Goal: Task Accomplishment & Management: Use online tool/utility

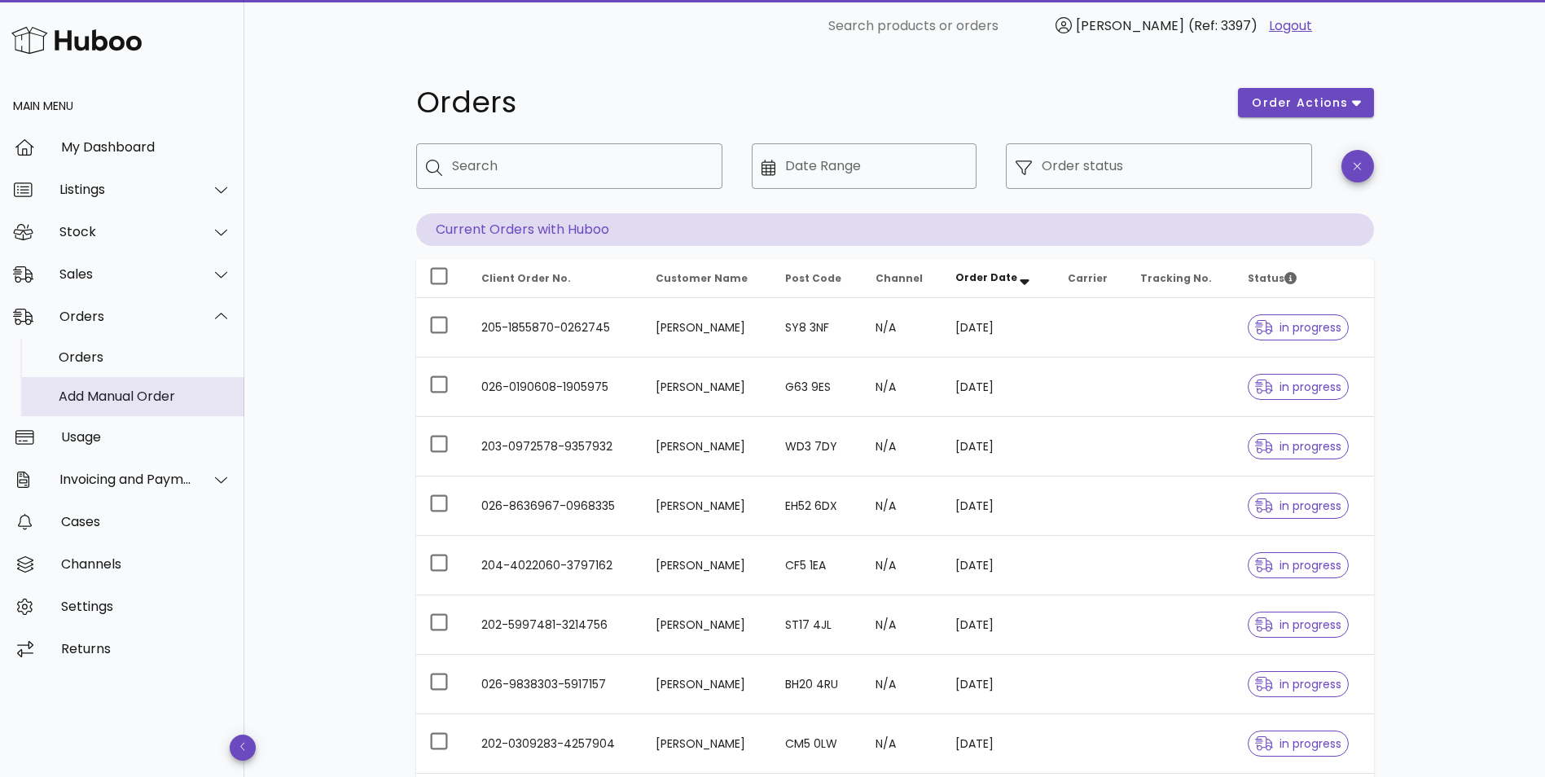
drag, startPoint x: 0, startPoint y: 0, endPoint x: 114, endPoint y: 402, distance: 417.4
click at [119, 397] on div "Add Manual Order" at bounding box center [145, 395] width 173 height 15
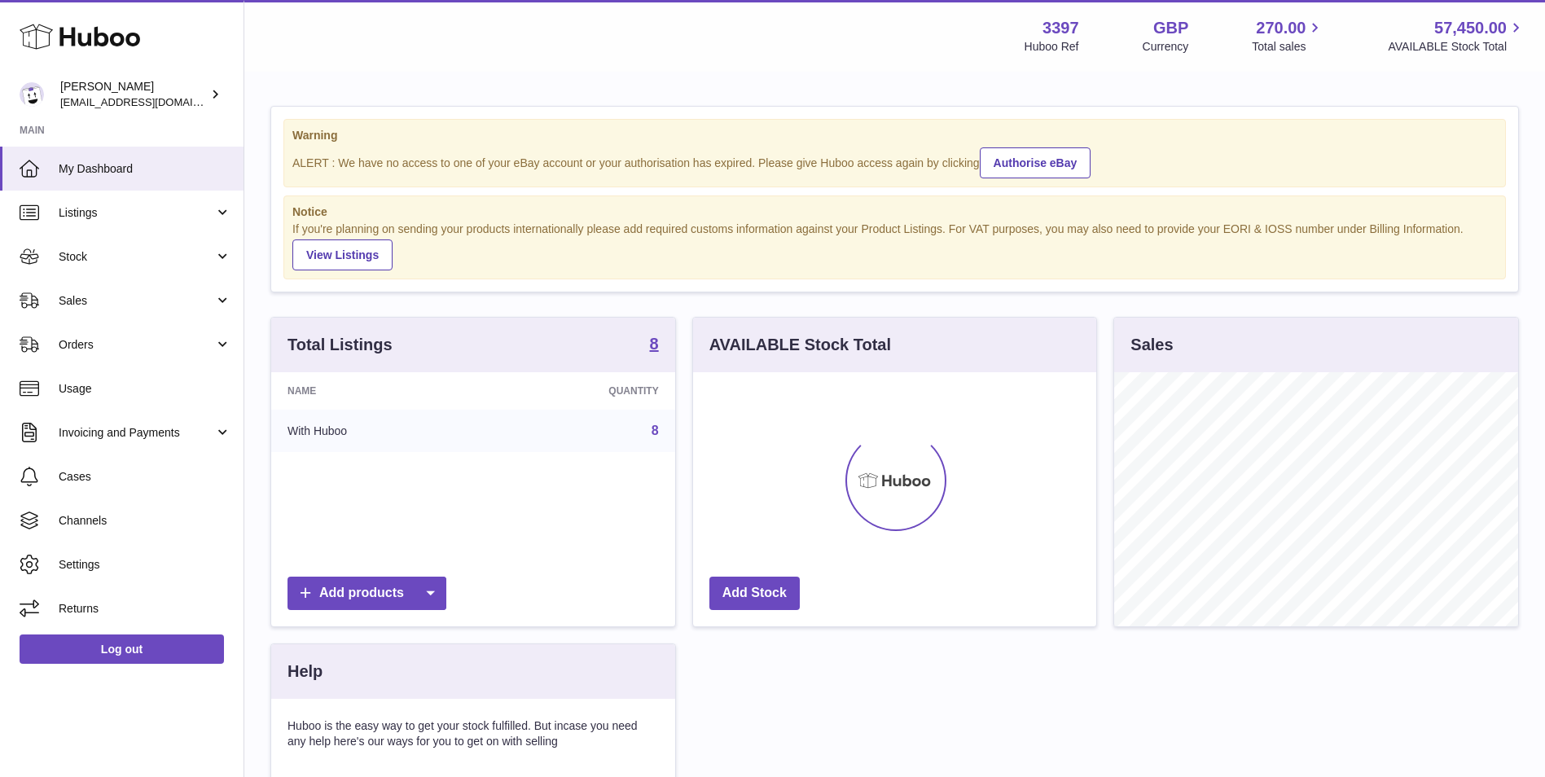
scroll to position [254, 403]
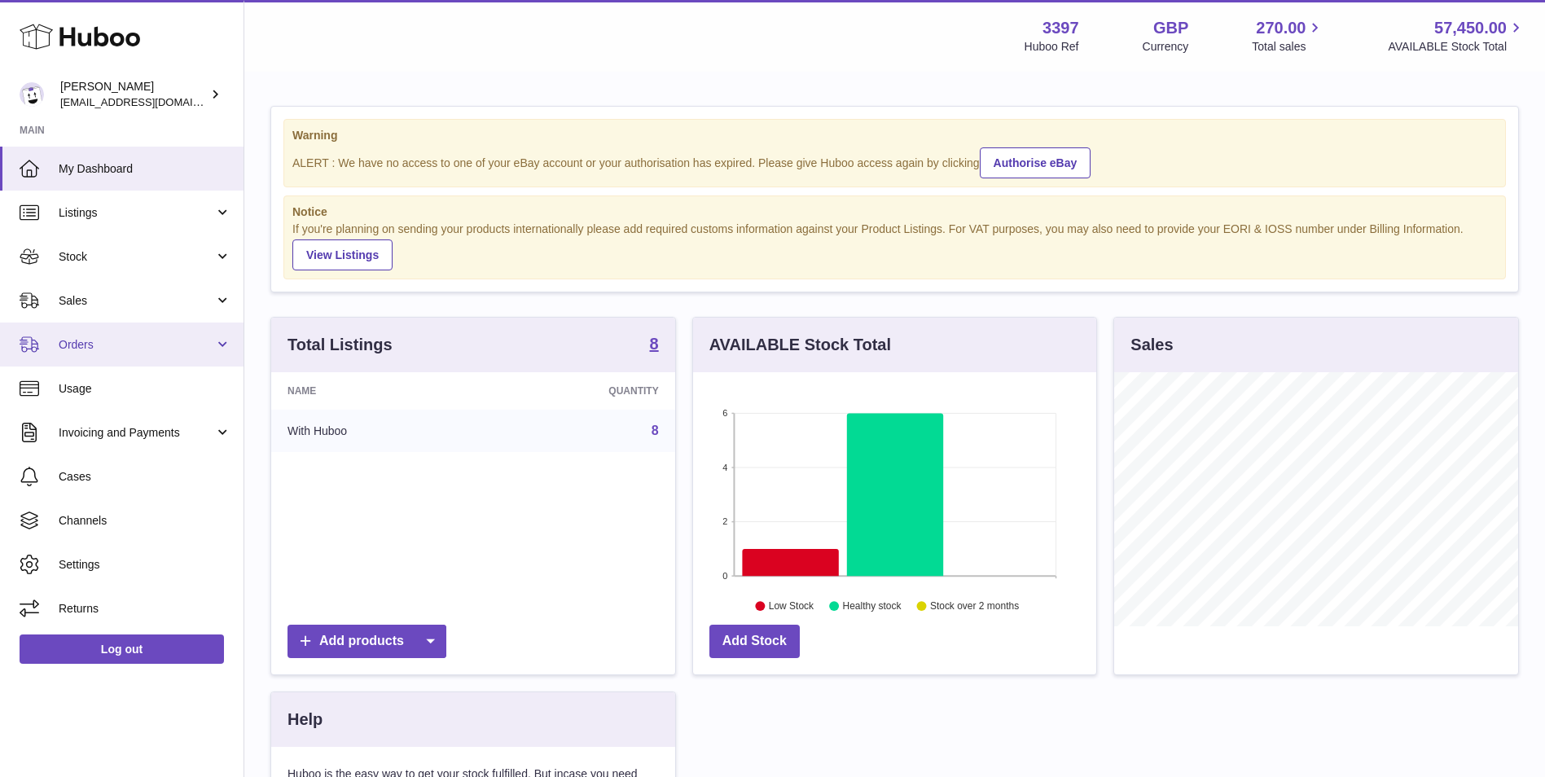
click at [102, 352] on span "Orders" at bounding box center [137, 344] width 156 height 15
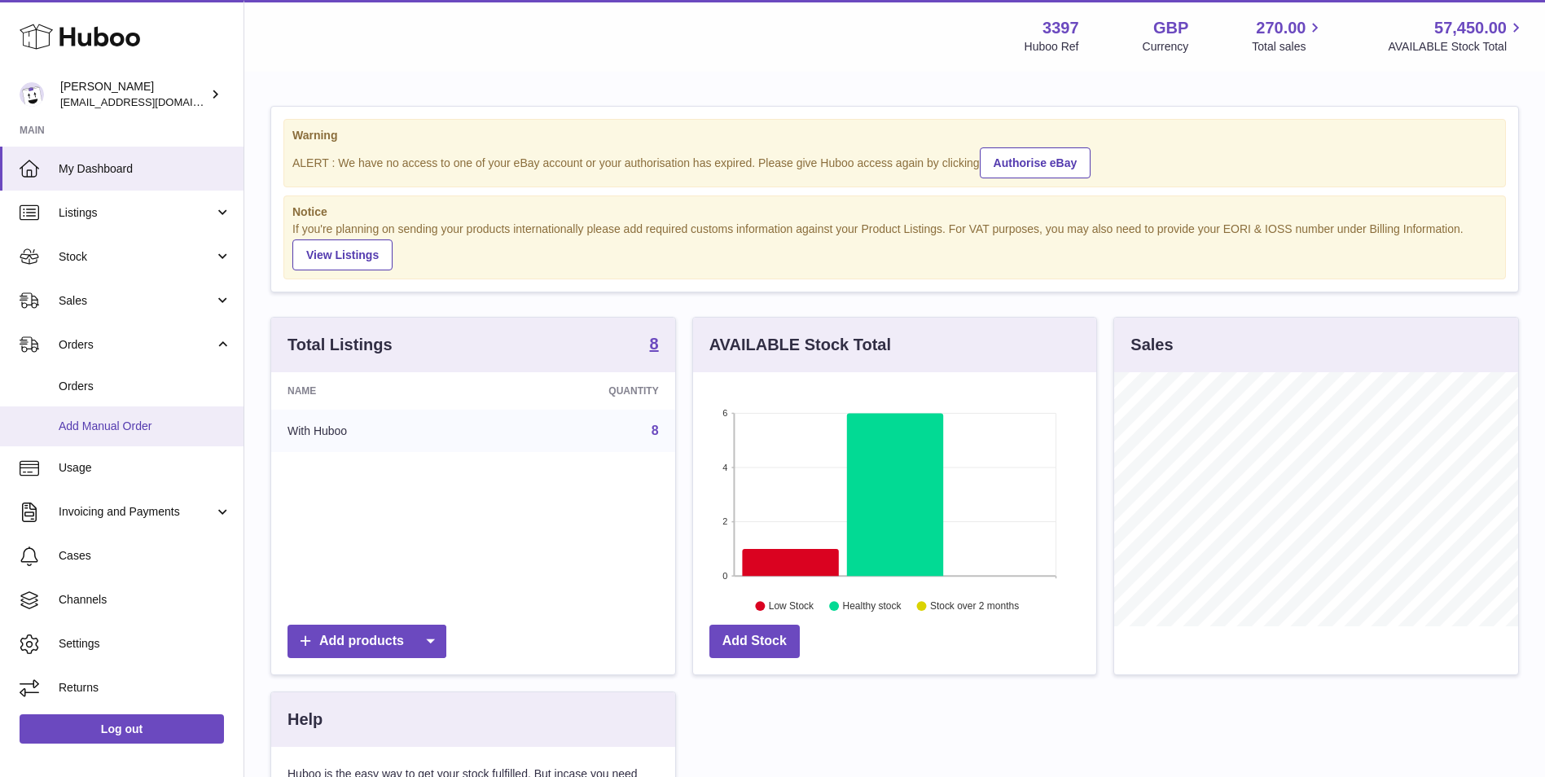
click at [91, 433] on span "Add Manual Order" at bounding box center [145, 426] width 173 height 15
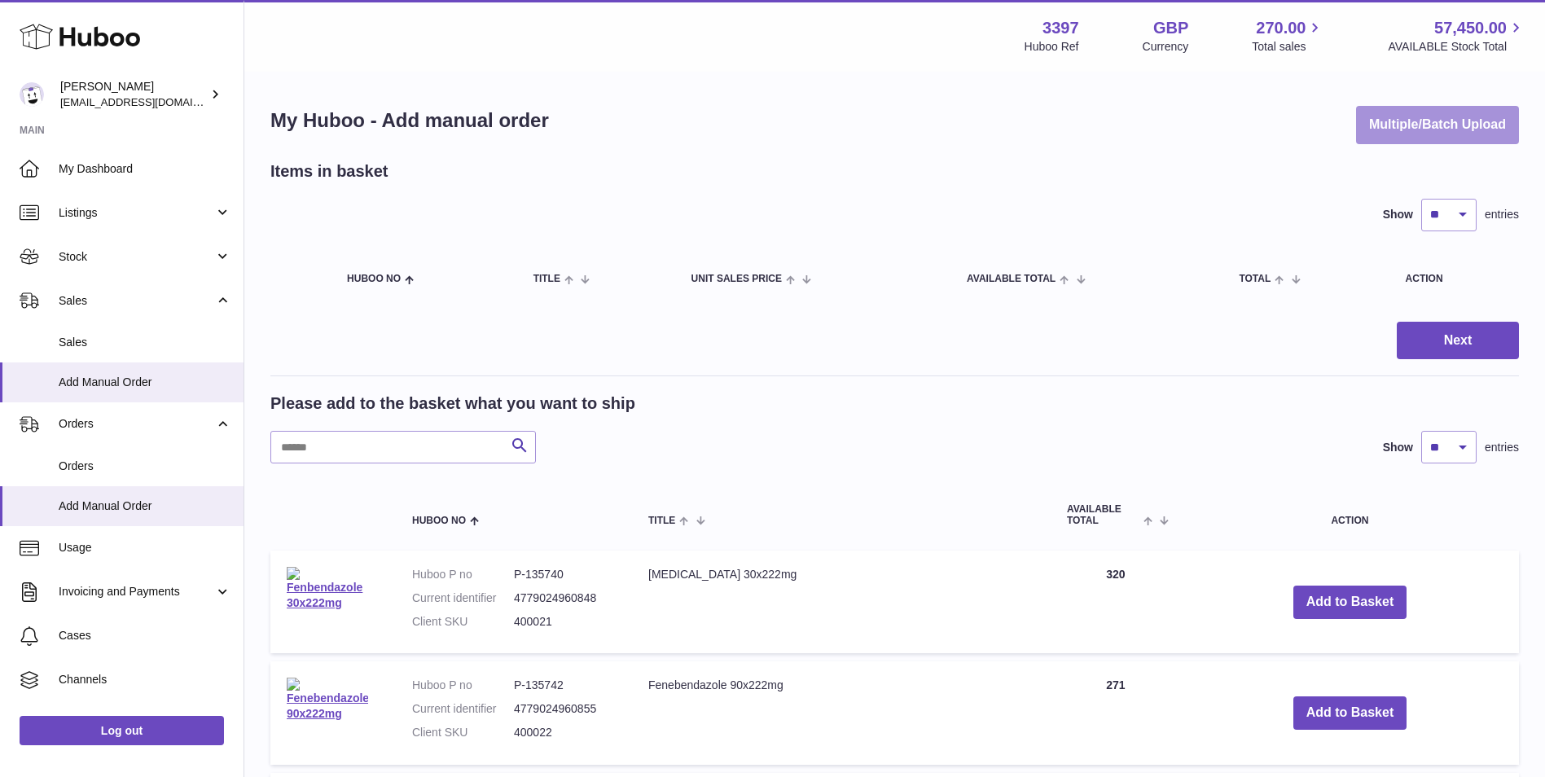
click at [1428, 129] on button "Multiple/Batch Upload" at bounding box center [1437, 125] width 163 height 38
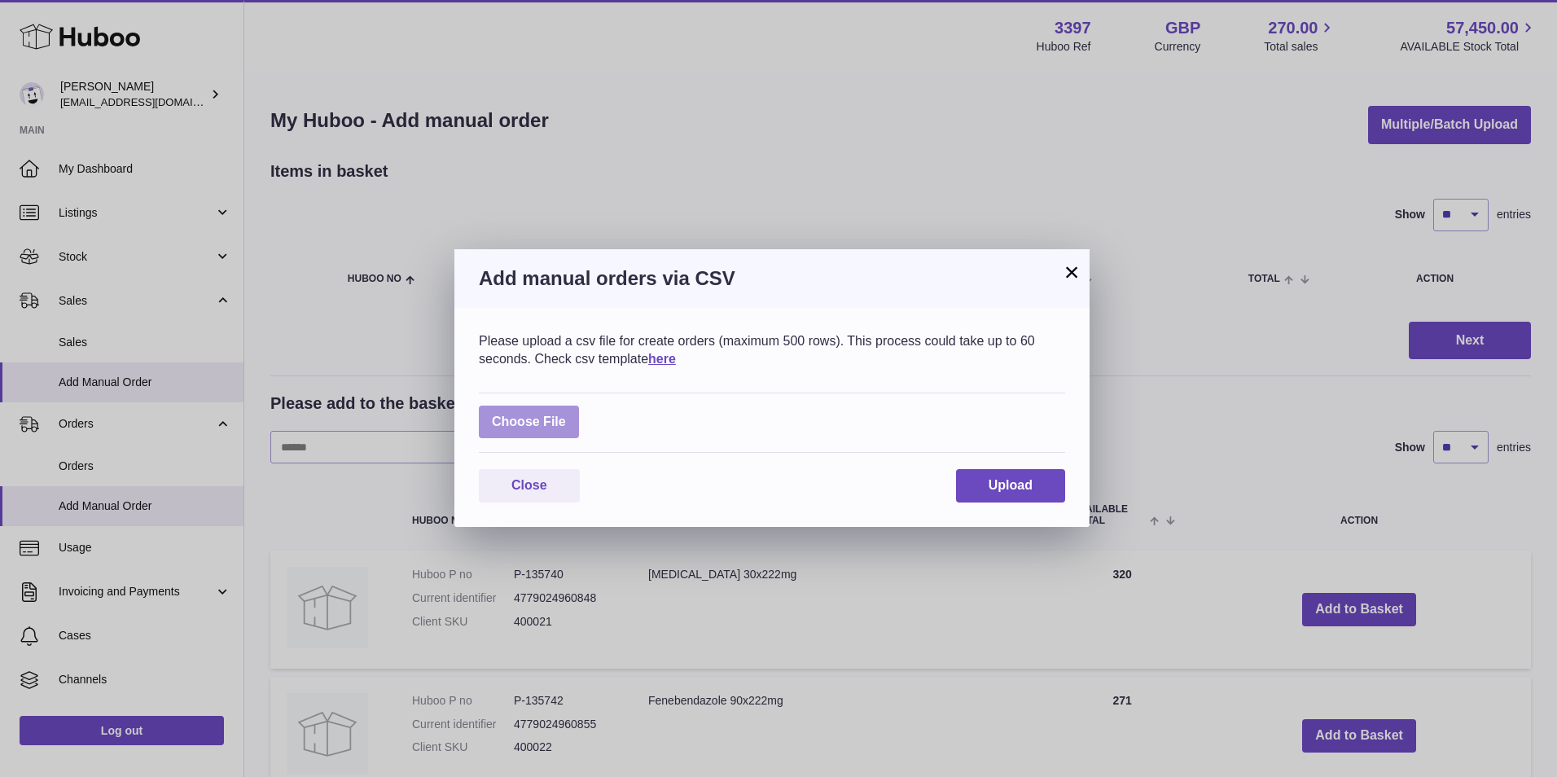
click at [555, 423] on label at bounding box center [529, 422] width 100 height 33
click at [566, 415] on input "file" at bounding box center [566, 414] width 1 height 1
type input "**********"
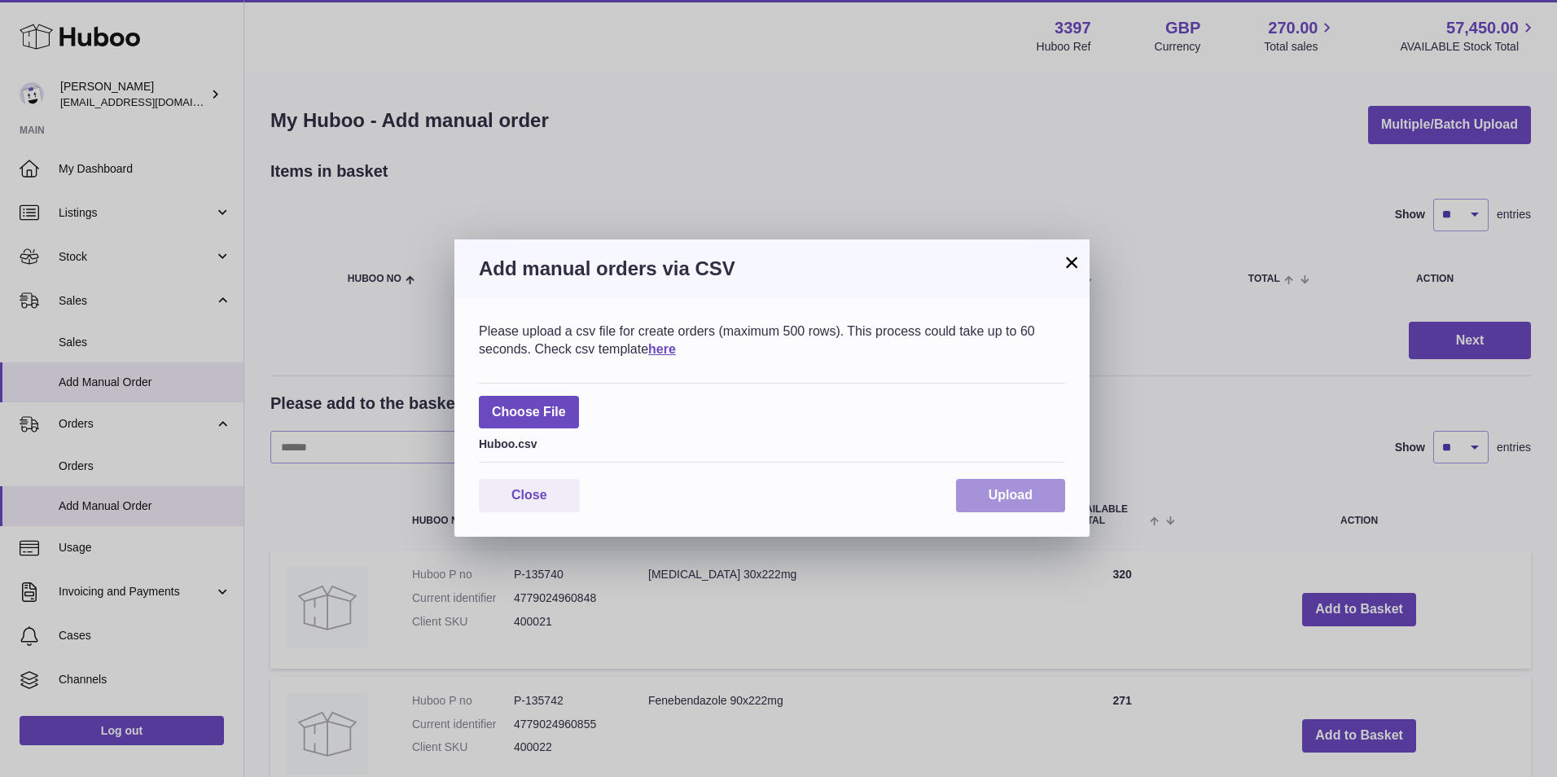
click at [985, 489] on button "Upload" at bounding box center [1010, 495] width 109 height 33
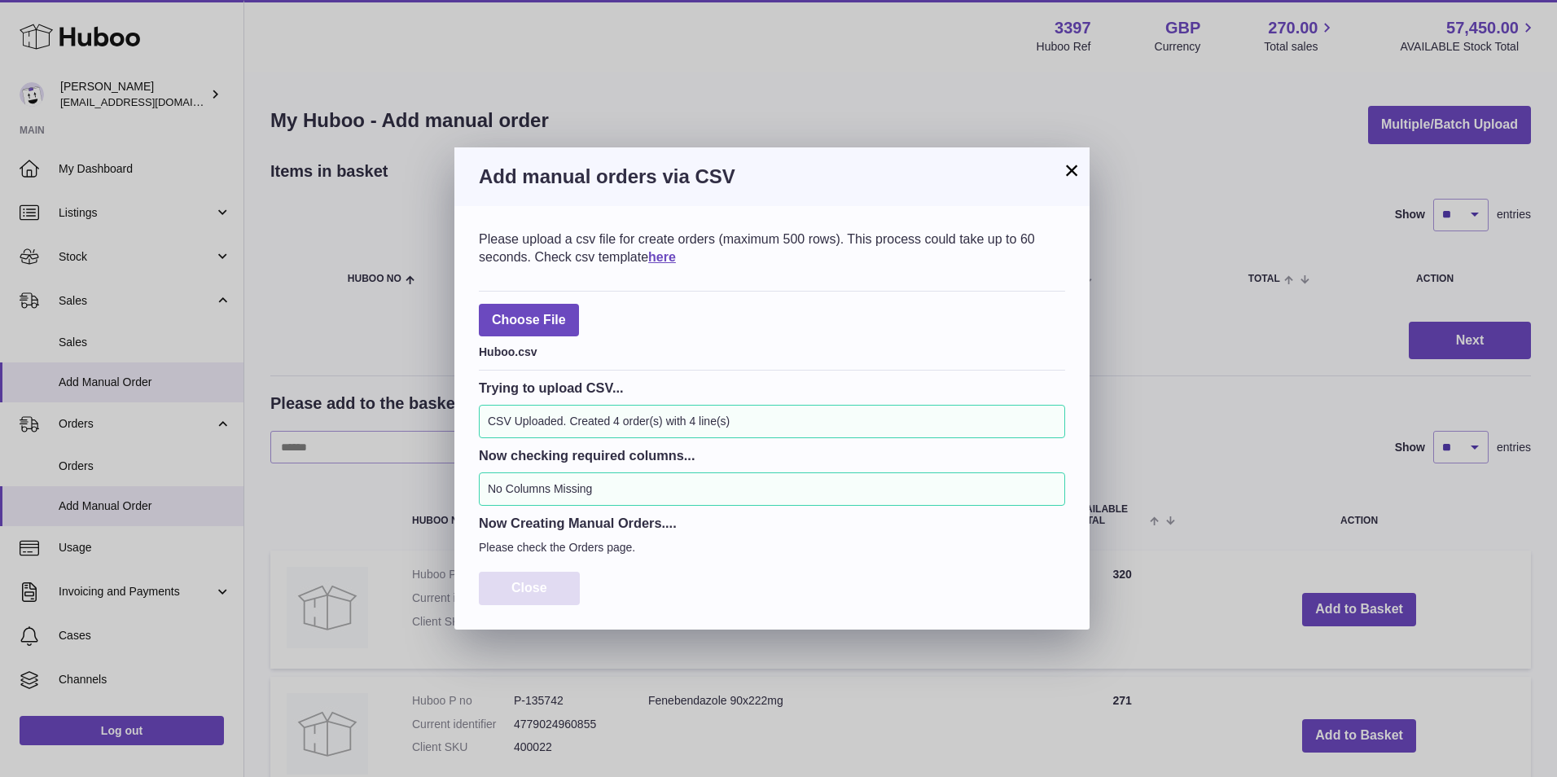
click at [560, 596] on button "Close" at bounding box center [529, 588] width 101 height 33
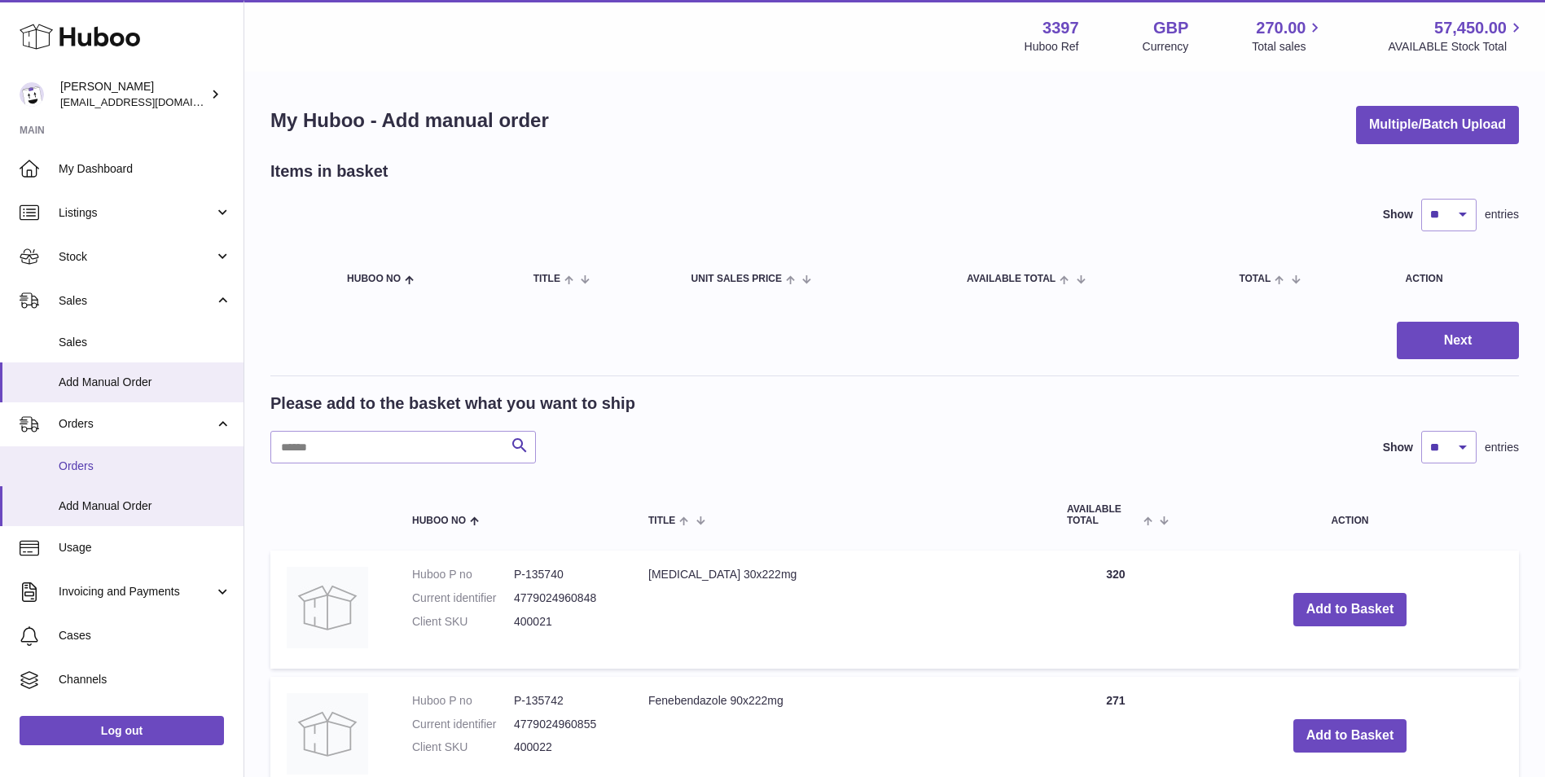
click at [97, 466] on span "Orders" at bounding box center [145, 466] width 173 height 15
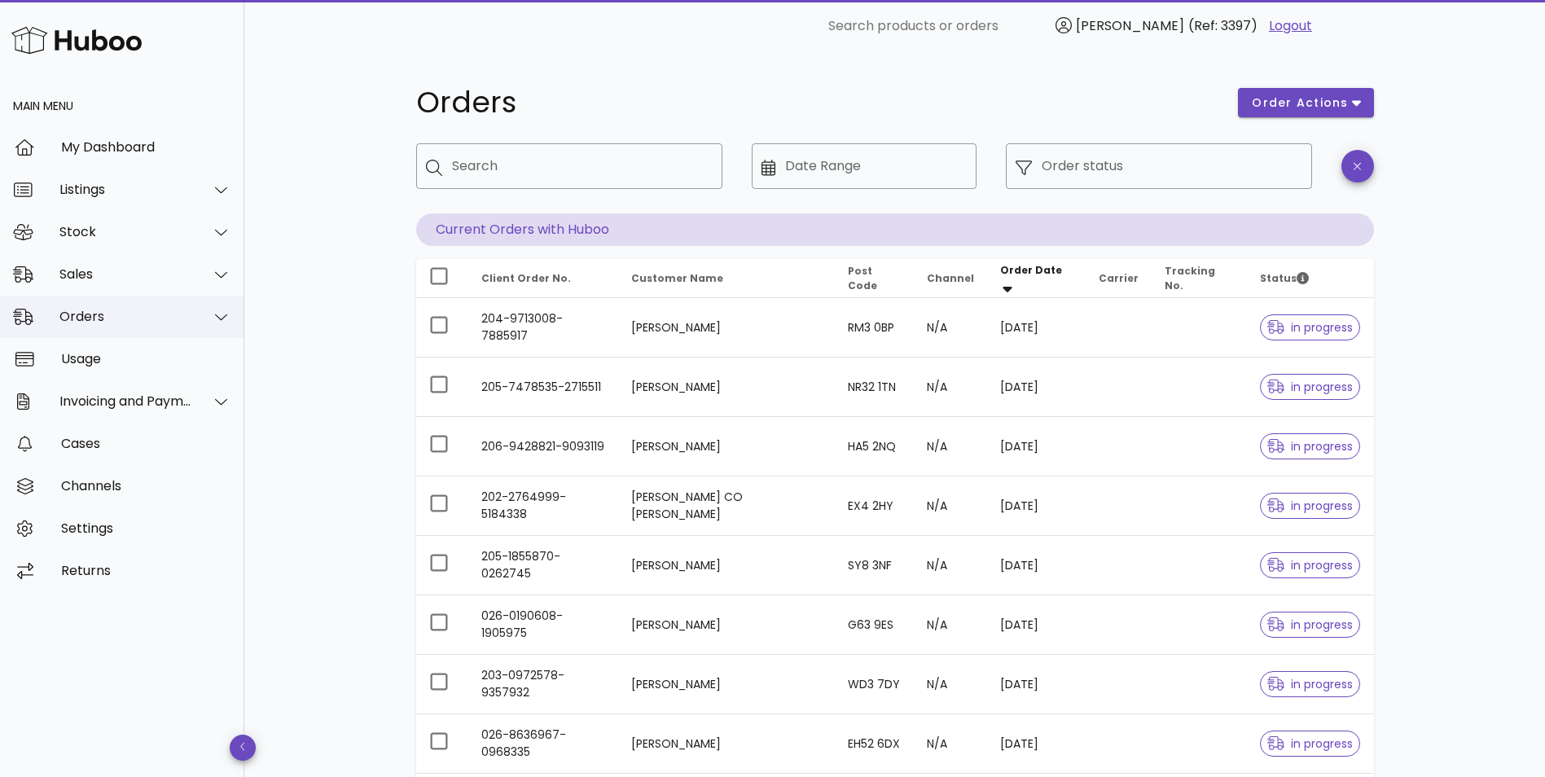
click at [106, 324] on div "Orders" at bounding box center [125, 316] width 133 height 15
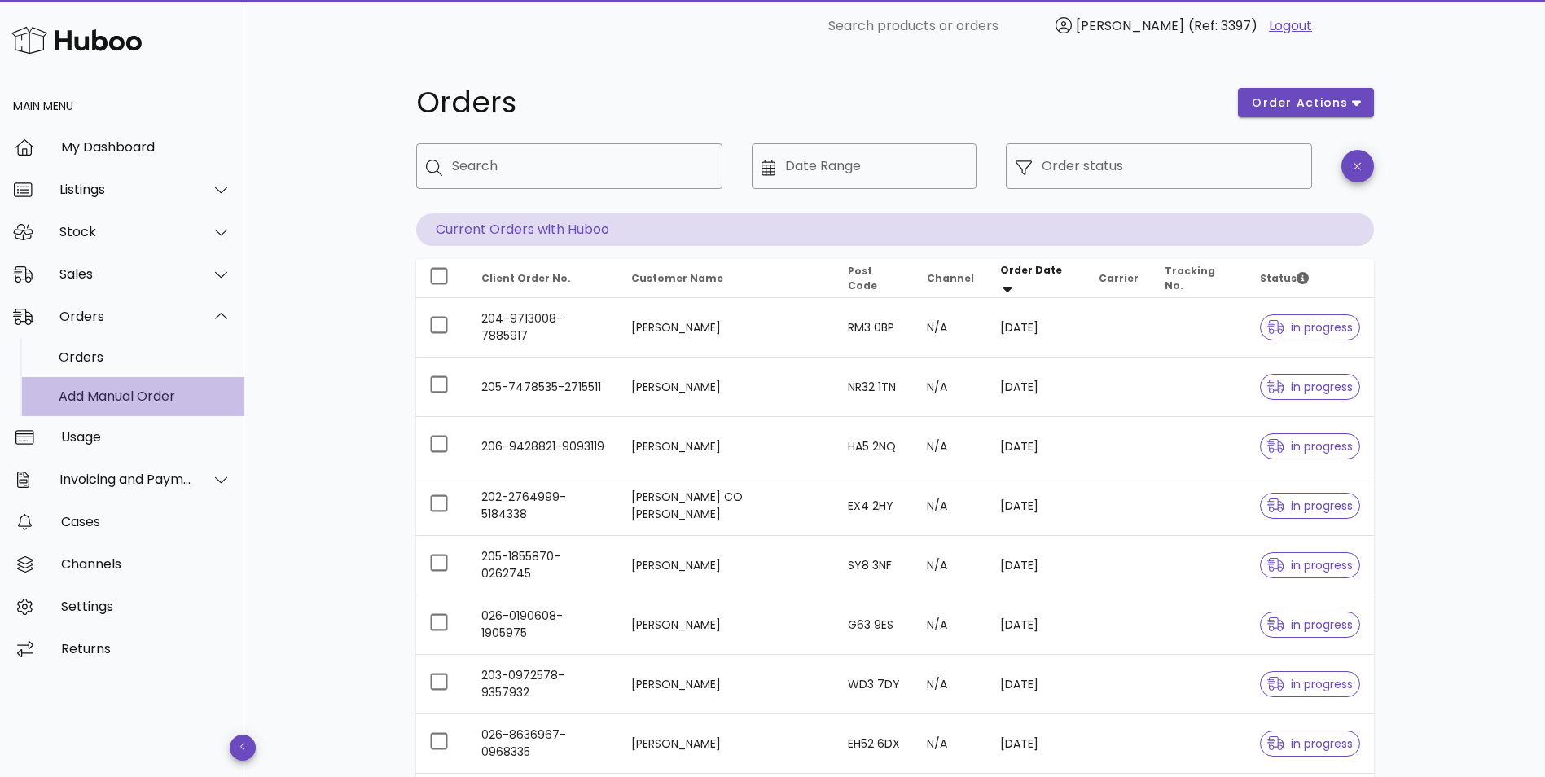
click at [107, 397] on div "Add Manual Order" at bounding box center [145, 395] width 173 height 15
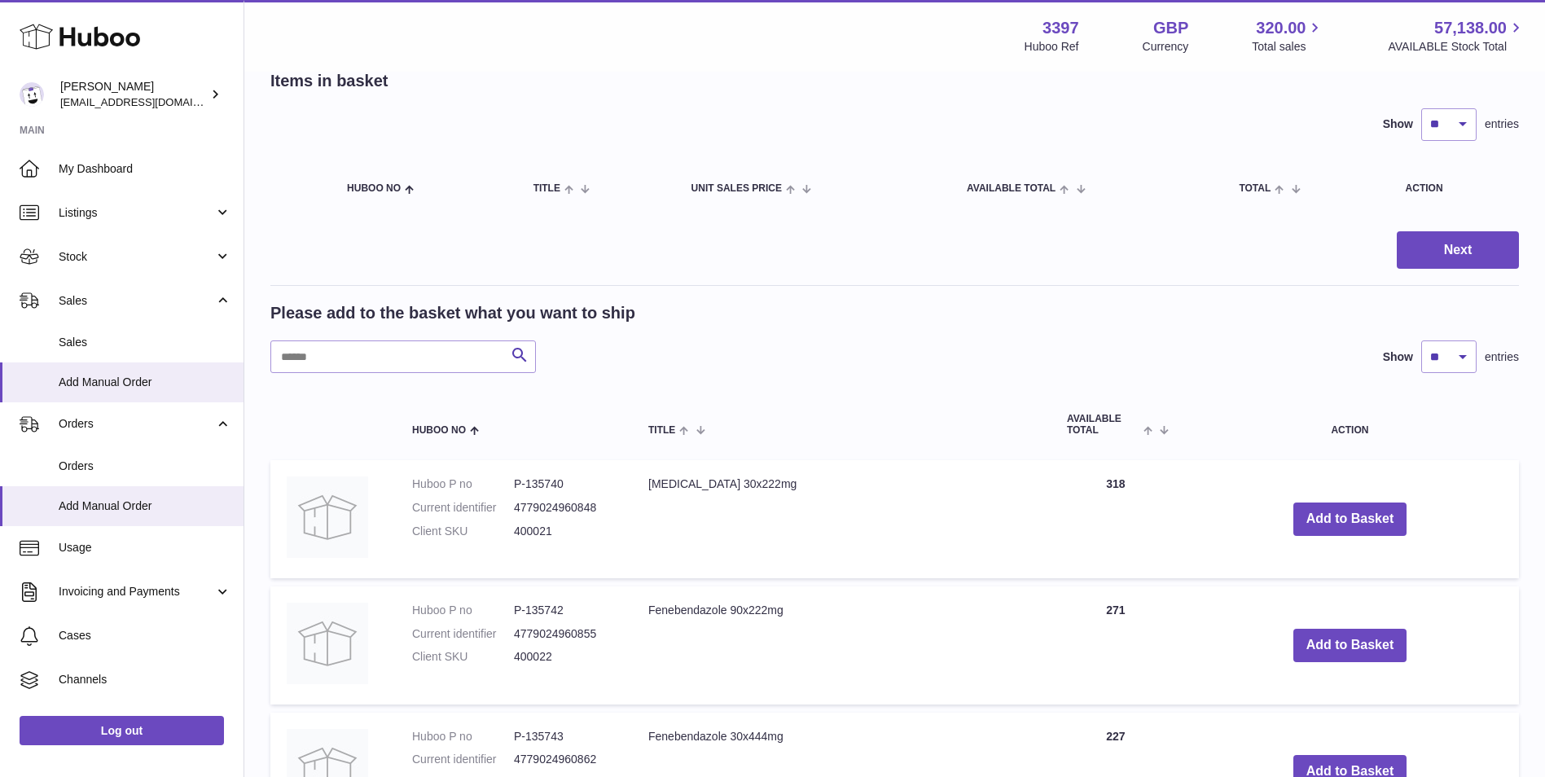
scroll to position [244, 0]
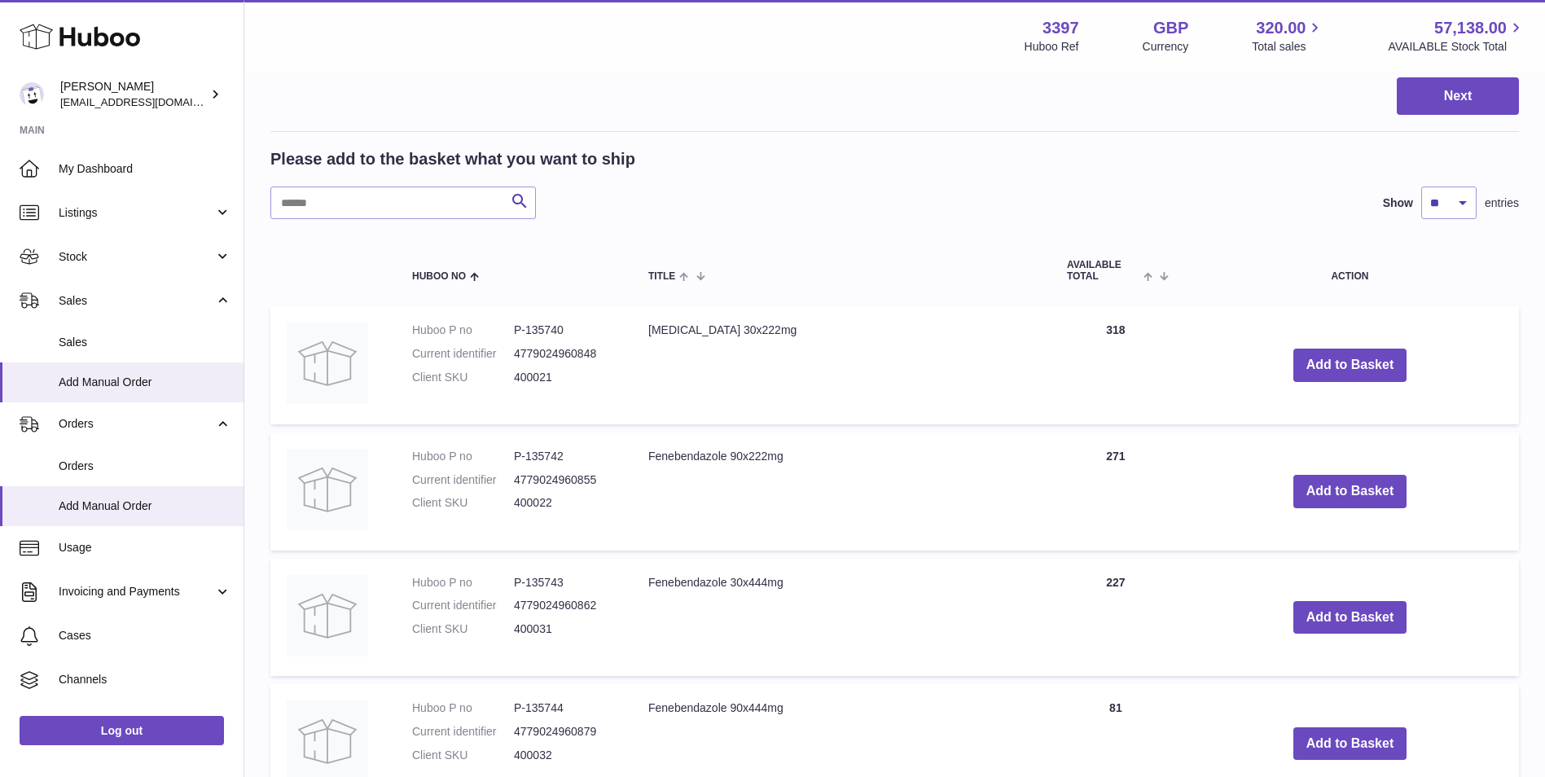
click at [529, 625] on dd "400031" at bounding box center [565, 628] width 102 height 15
drag, startPoint x: 529, startPoint y: 625, endPoint x: 718, endPoint y: 549, distance: 203.9
click at [718, 549] on td "Fenebendazole 90x222mg" at bounding box center [841, 491] width 419 height 118
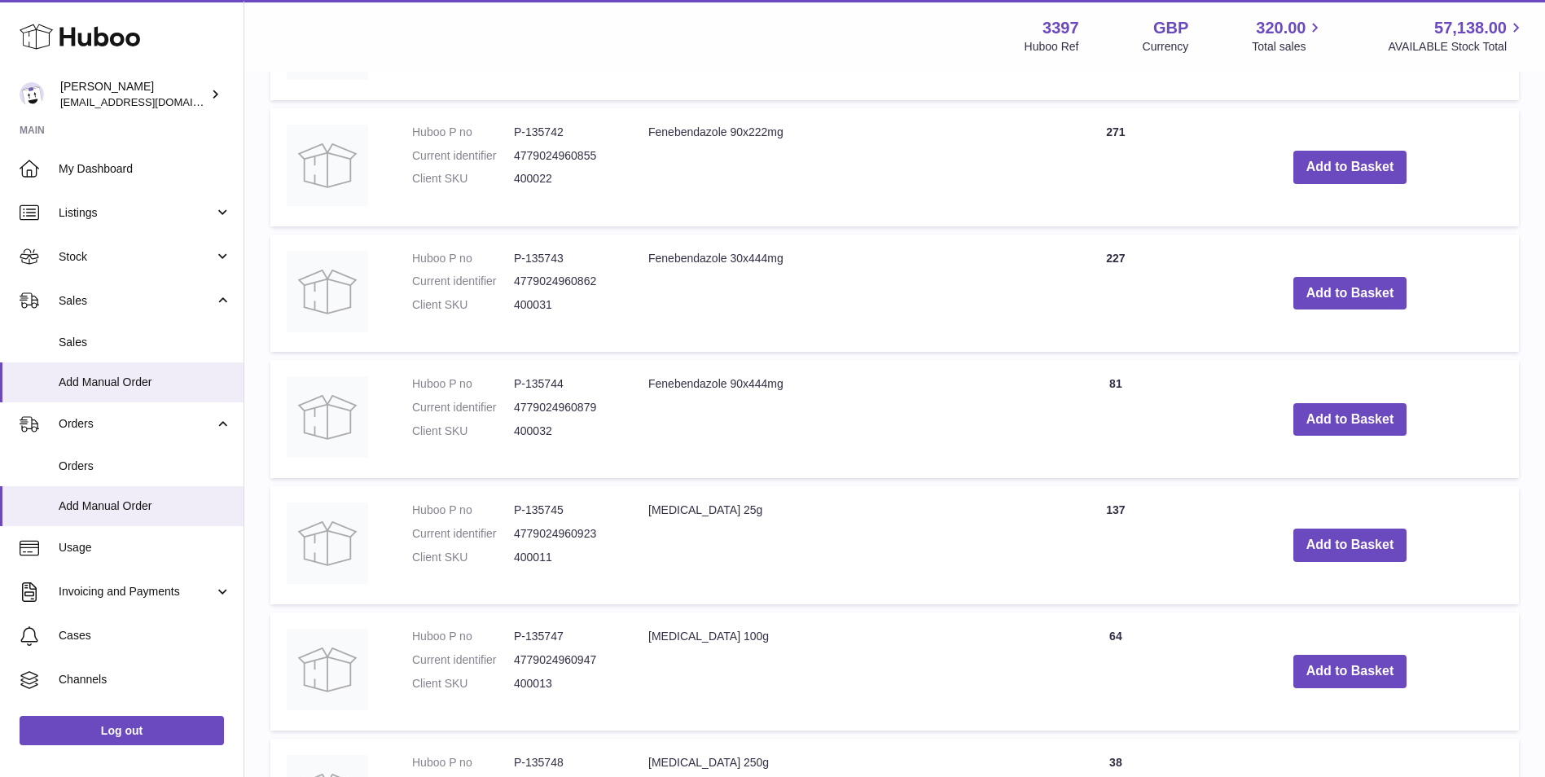
scroll to position [570, 0]
click at [531, 428] on dd "400032" at bounding box center [565, 429] width 102 height 15
click at [532, 429] on dd "400032" at bounding box center [565, 429] width 102 height 15
copy dd "400032"
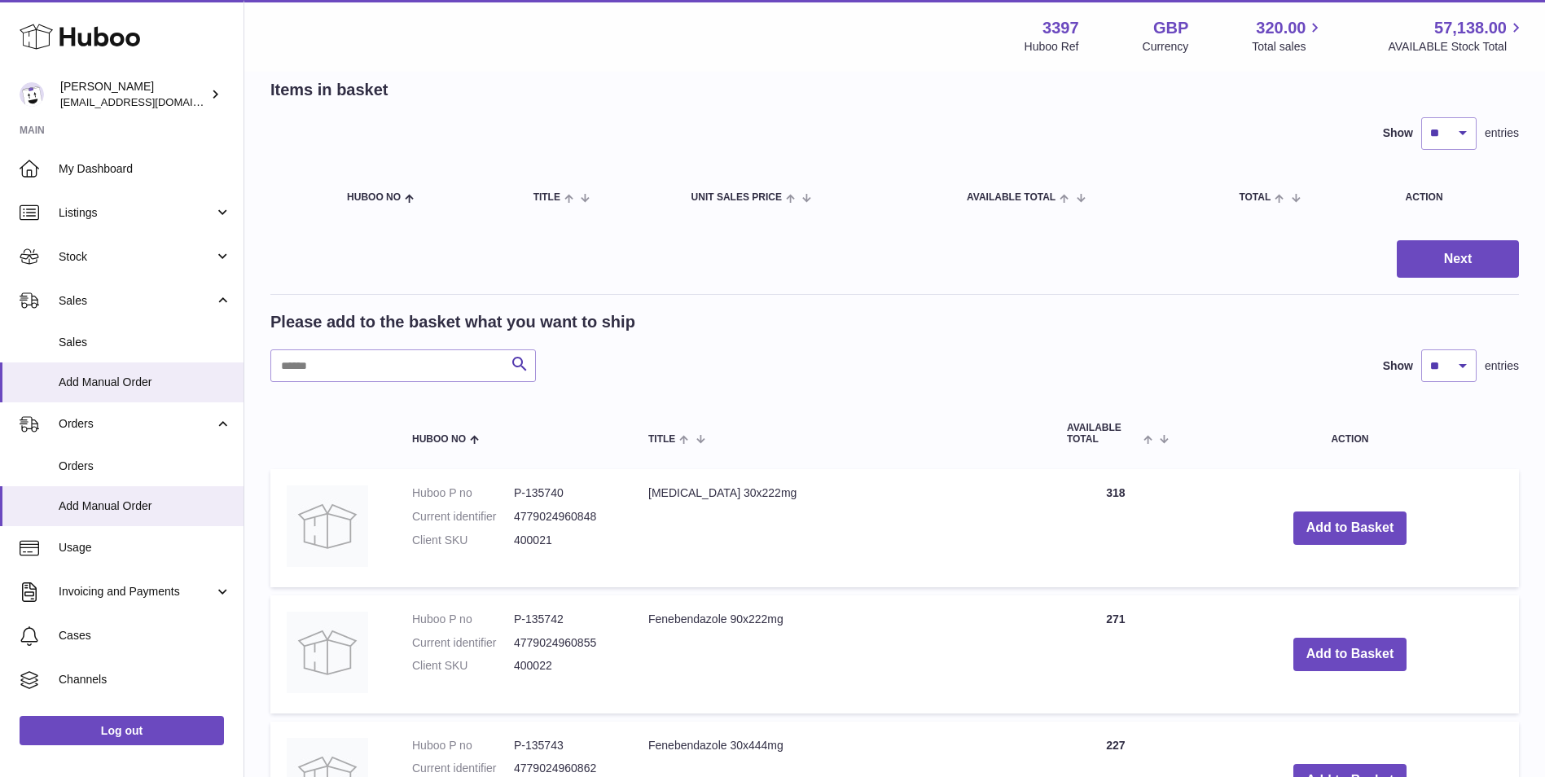
scroll to position [0, 0]
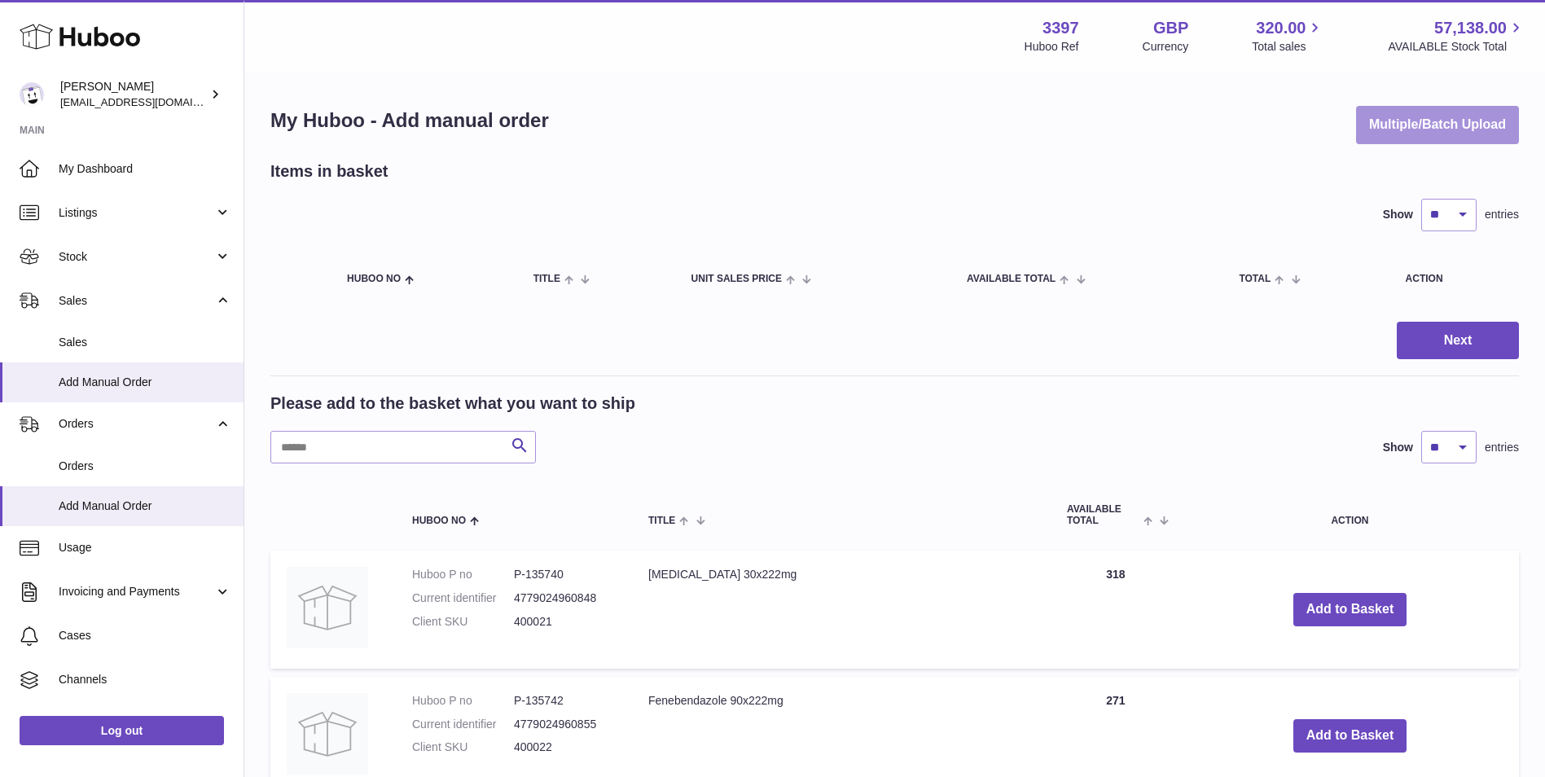
click at [1383, 131] on button "Multiple/Batch Upload" at bounding box center [1437, 125] width 163 height 38
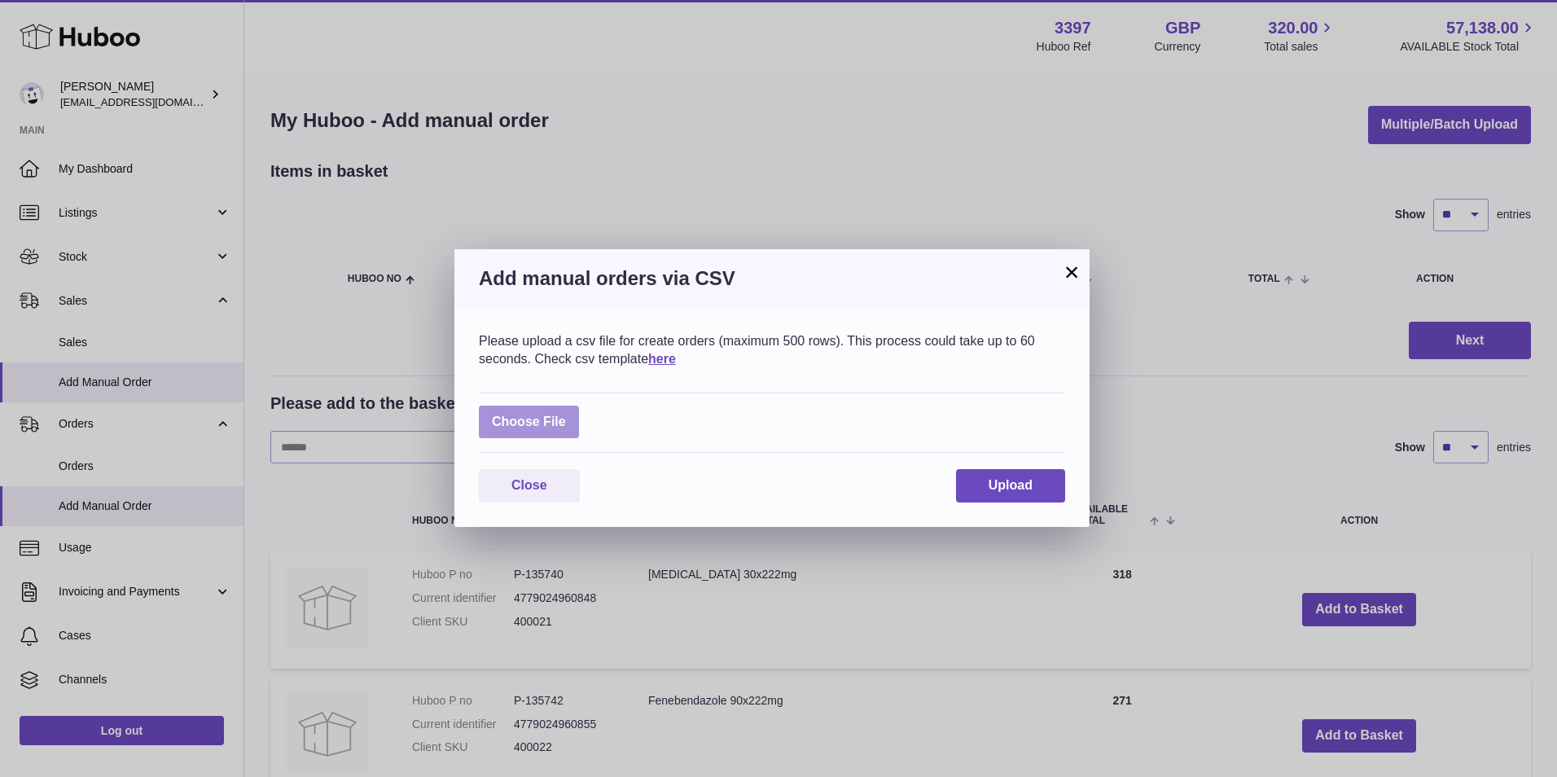
click at [529, 420] on label at bounding box center [529, 422] width 100 height 33
click at [566, 415] on input "file" at bounding box center [566, 414] width 1 height 1
type input "**********"
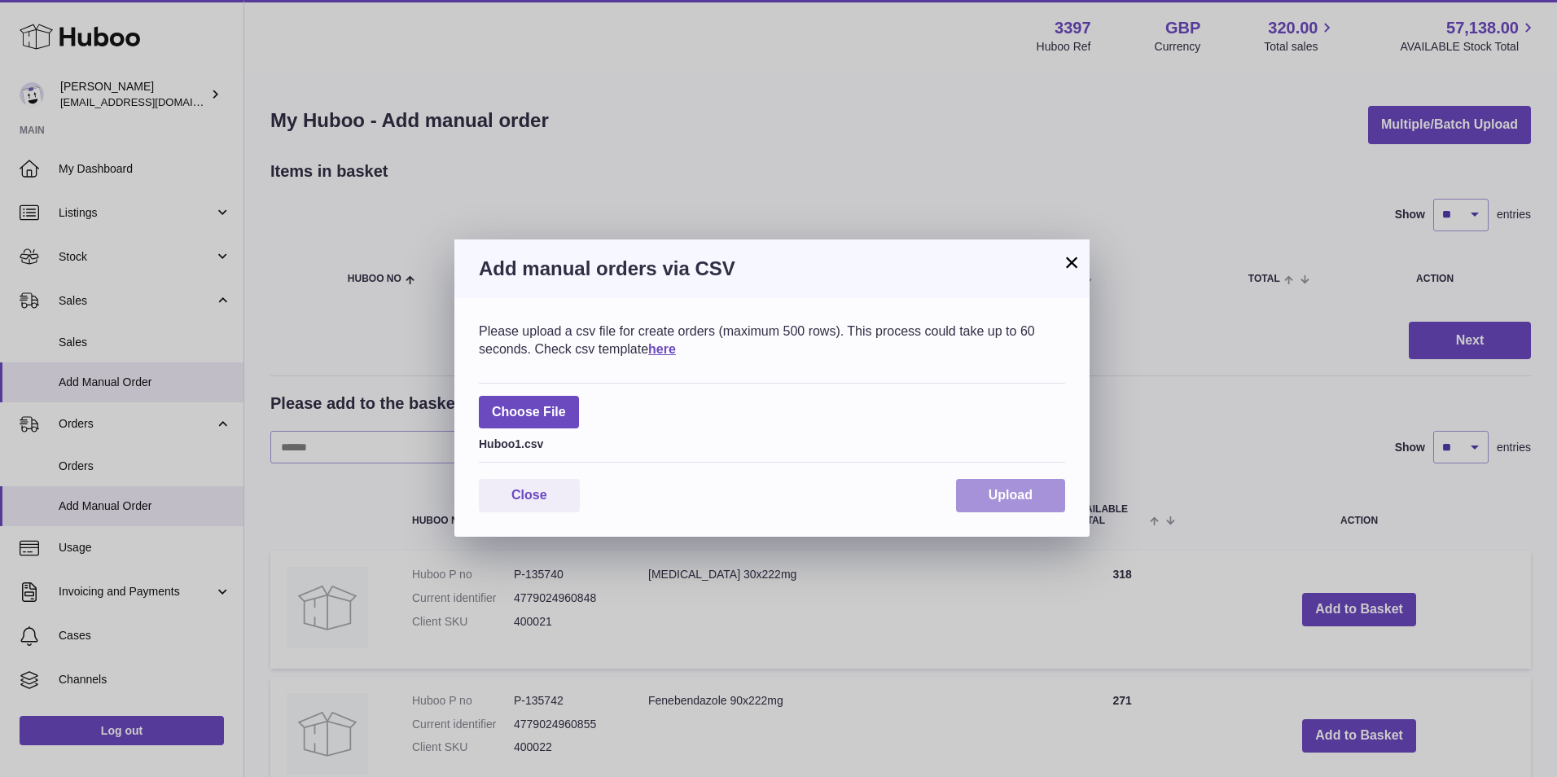
click at [989, 494] on span "Upload" at bounding box center [1011, 495] width 44 height 14
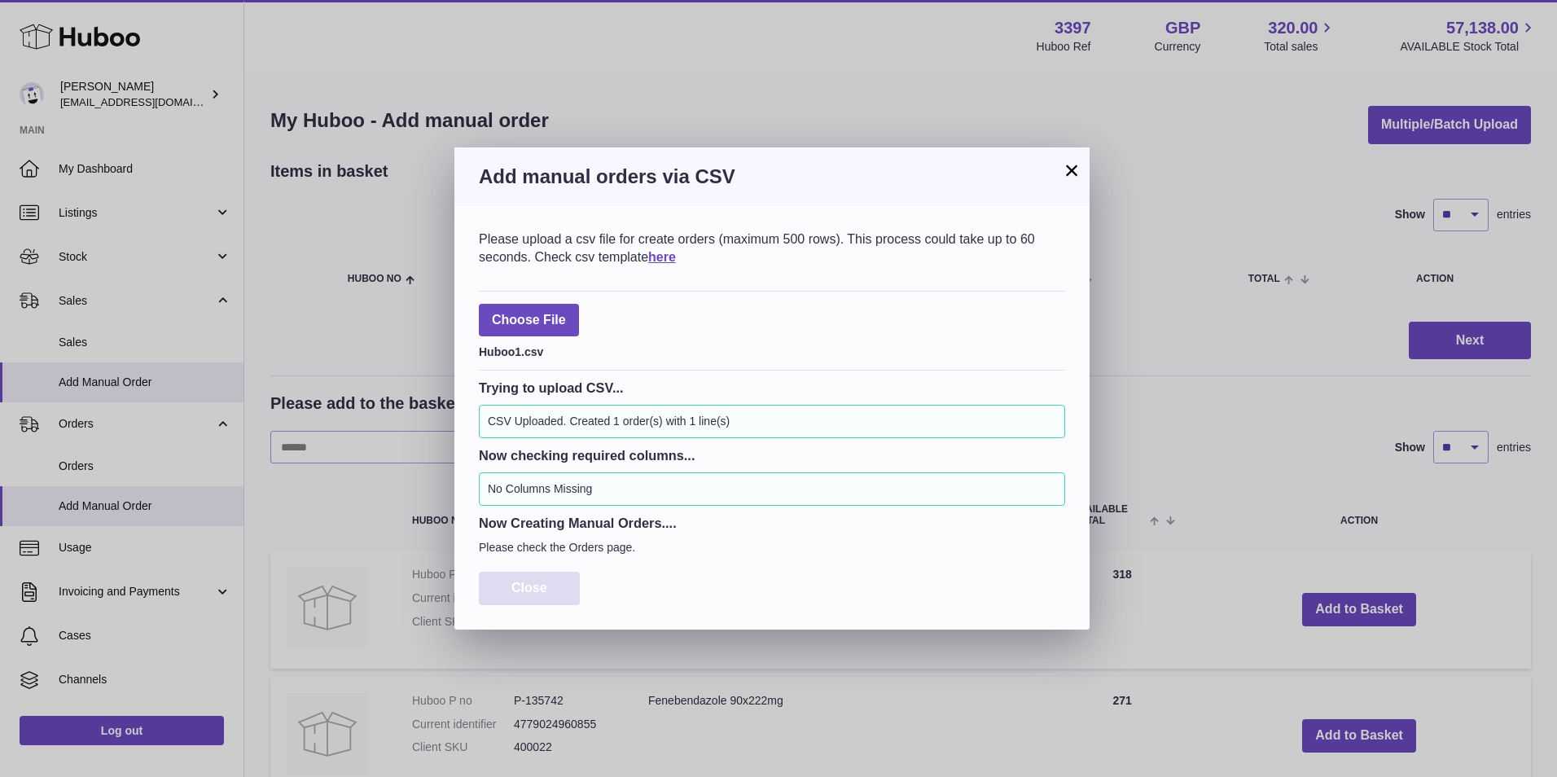
click at [538, 582] on span "Close" at bounding box center [529, 588] width 36 height 14
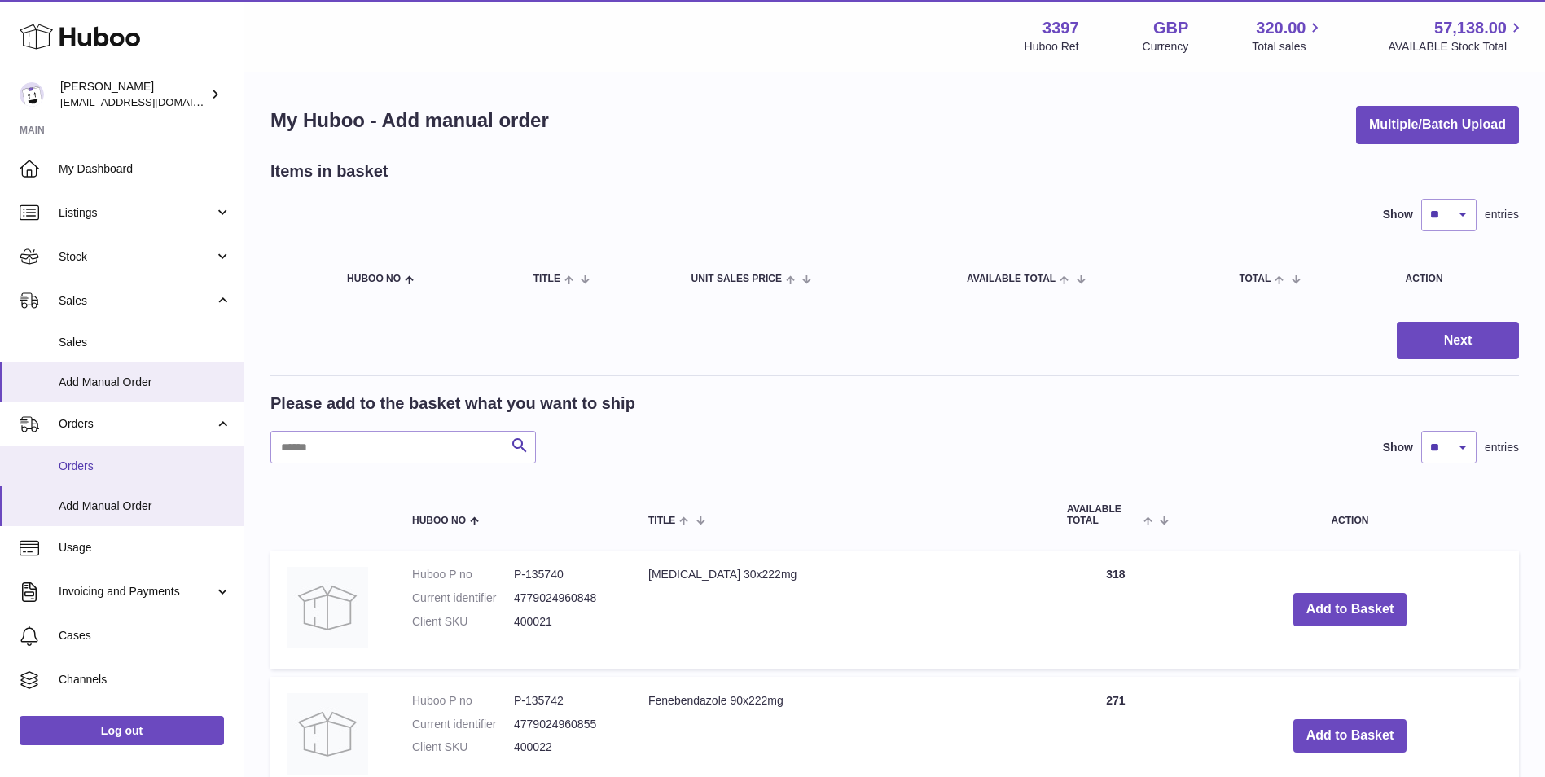
click at [67, 462] on span "Orders" at bounding box center [145, 466] width 173 height 15
